Goal: Navigation & Orientation: Find specific page/section

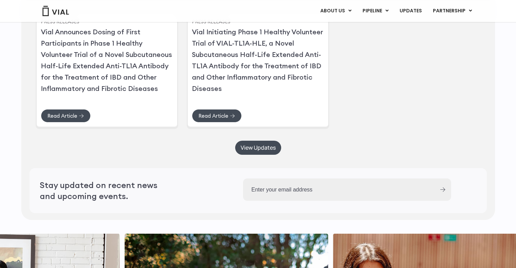
scroll to position [1753, 0]
